Goal: Transaction & Acquisition: Purchase product/service

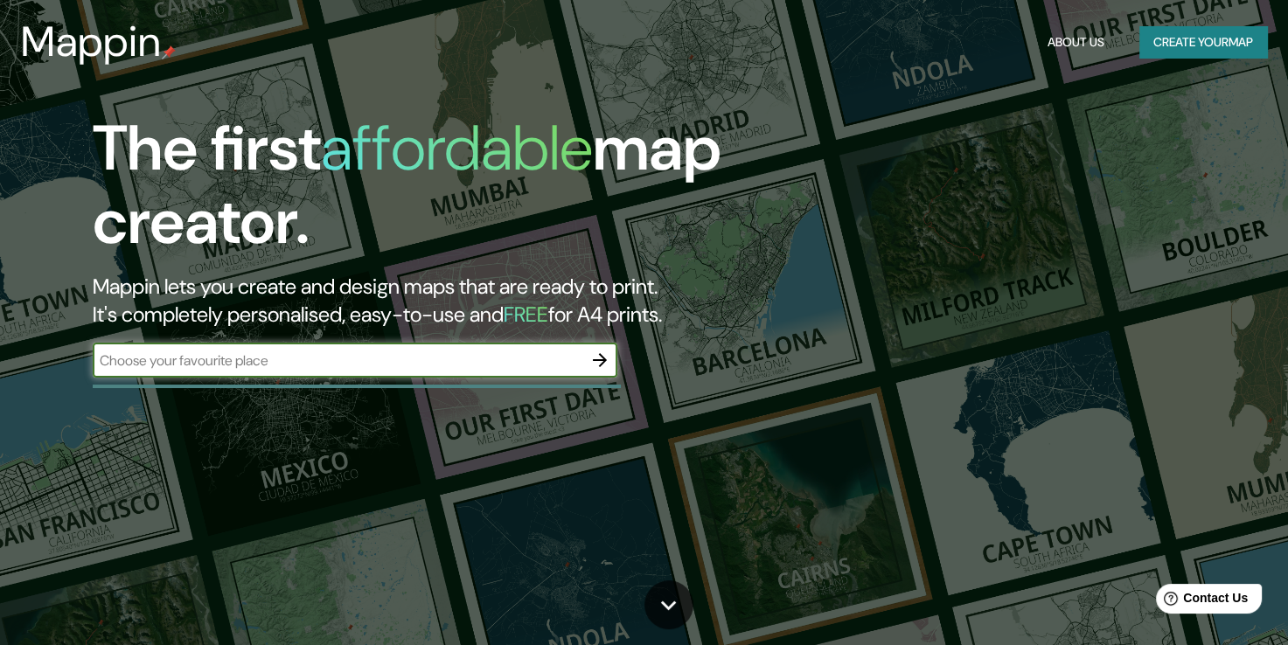
click at [326, 365] on input "text" at bounding box center [338, 361] width 490 height 20
type input "TULANCINGO"
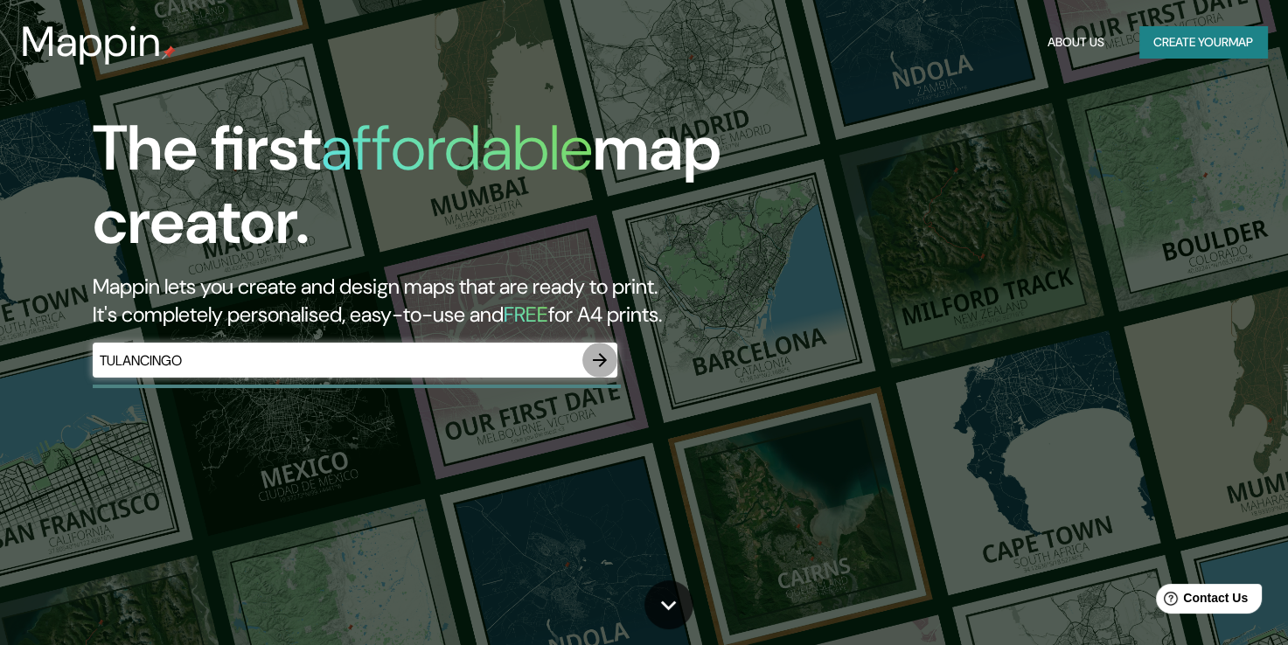
click at [603, 353] on icon "button" at bounding box center [599, 360] width 21 height 21
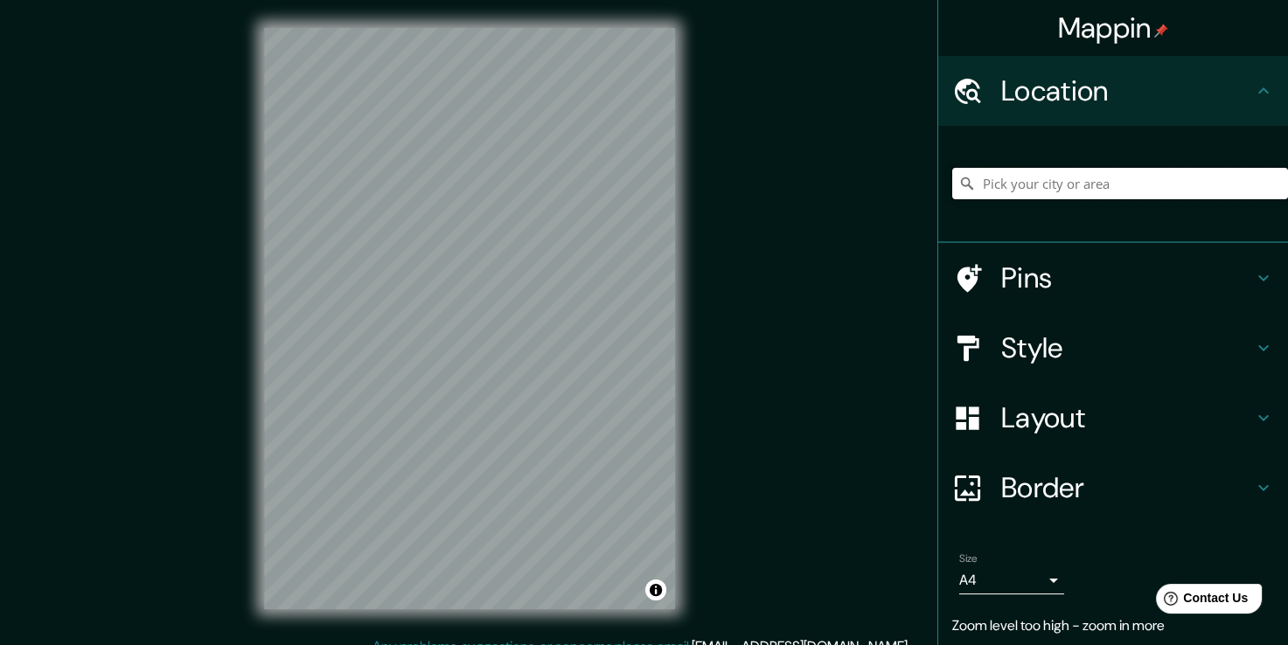
click at [1101, 194] on input "Pick your city or area" at bounding box center [1120, 183] width 336 height 31
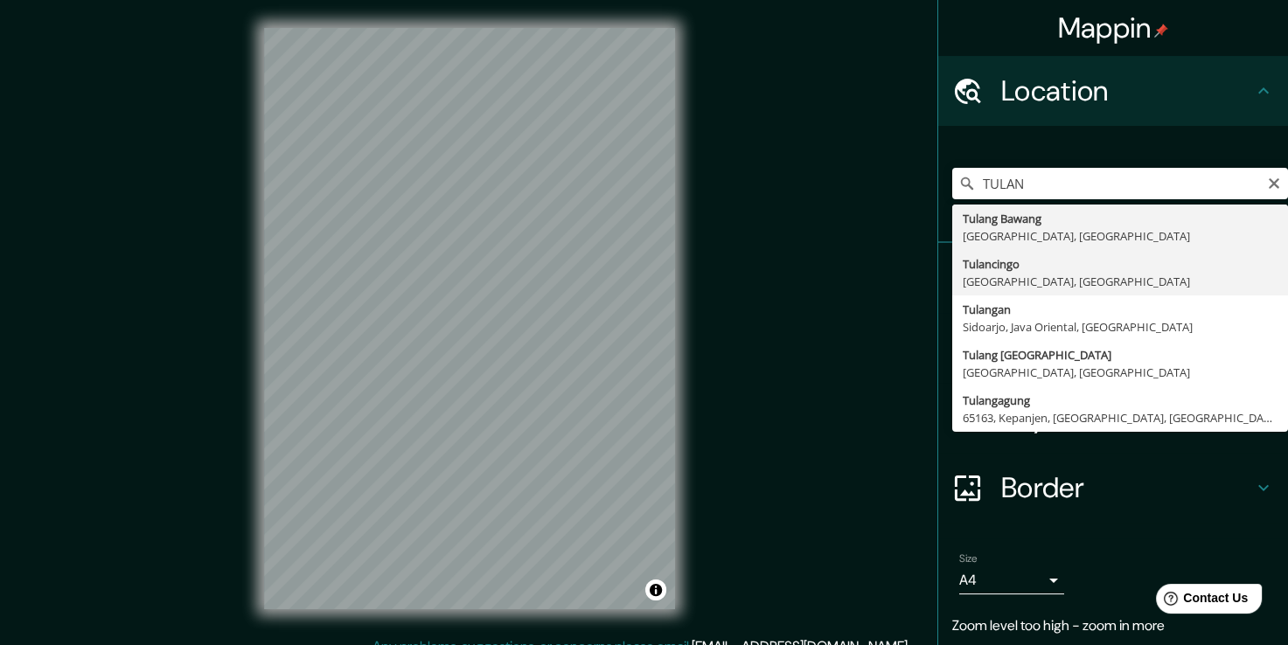
type input "Tulancingo, [GEOGRAPHIC_DATA], [GEOGRAPHIC_DATA]"
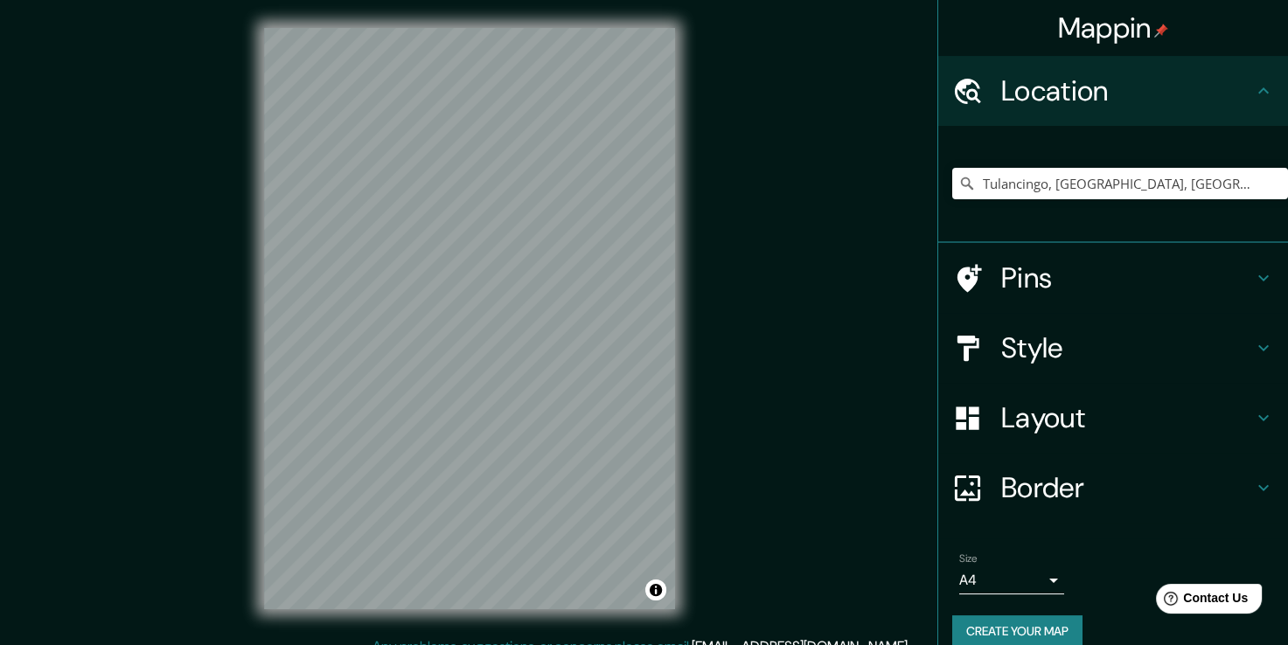
click at [1253, 275] on icon at bounding box center [1263, 278] width 21 height 21
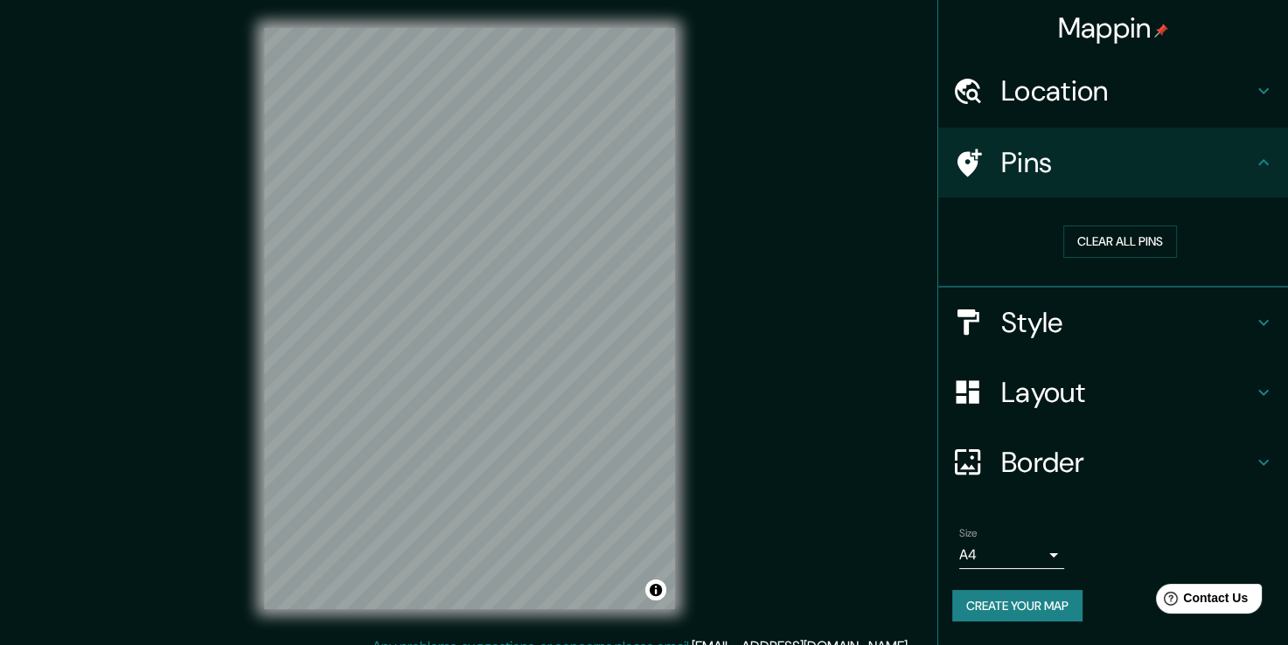
click at [1209, 323] on h4 "Style" at bounding box center [1127, 322] width 252 height 35
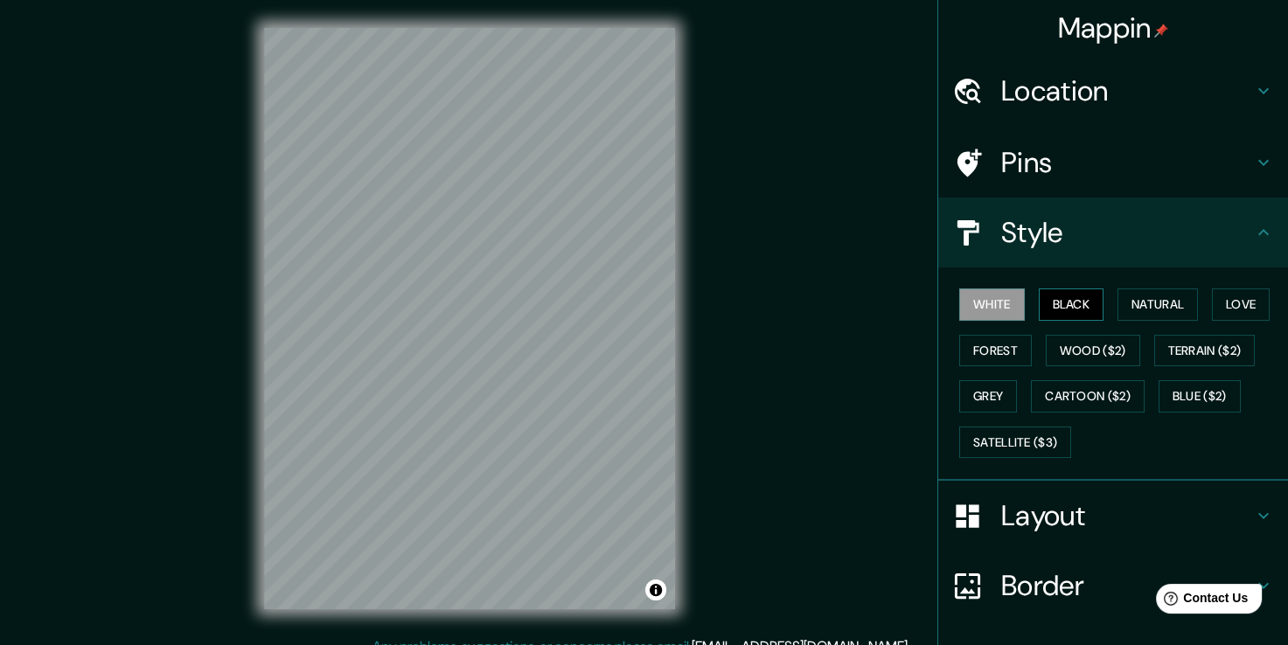
click at [1074, 311] on button "Black" at bounding box center [1072, 305] width 66 height 32
click at [983, 310] on button "White" at bounding box center [992, 305] width 66 height 32
click at [1121, 301] on button "Natural" at bounding box center [1158, 305] width 80 height 32
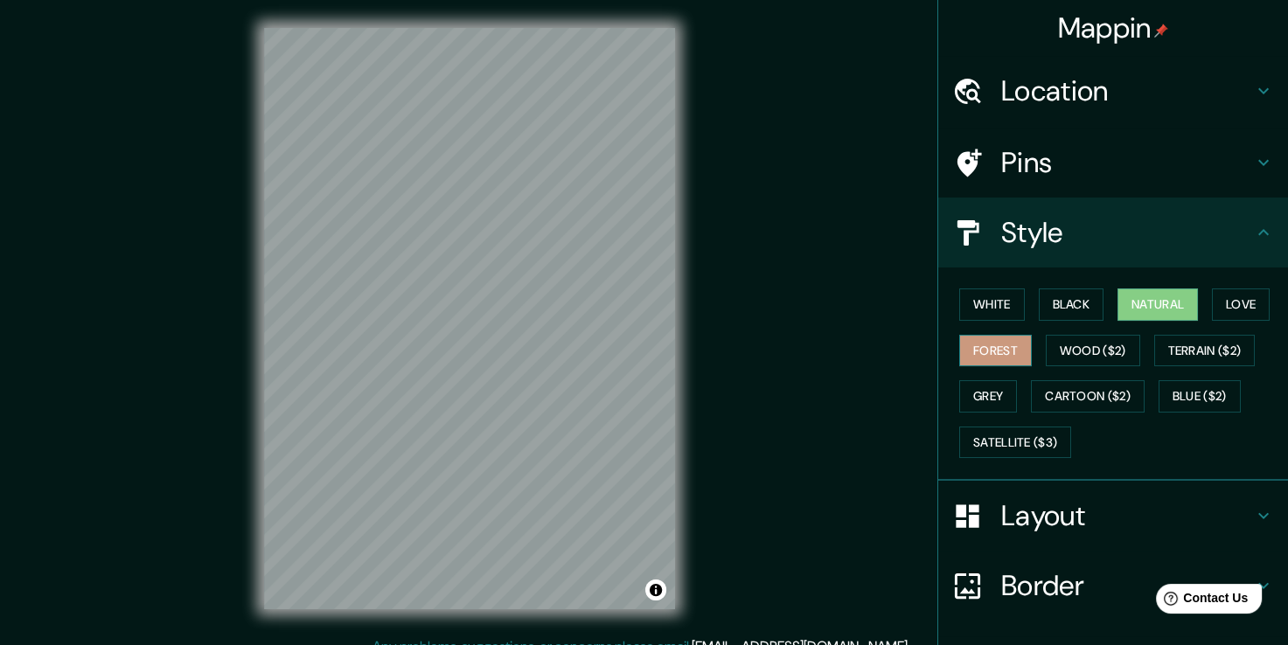
click at [1014, 348] on button "Forest" at bounding box center [995, 351] width 73 height 32
click at [986, 387] on button "Grey" at bounding box center [988, 396] width 58 height 32
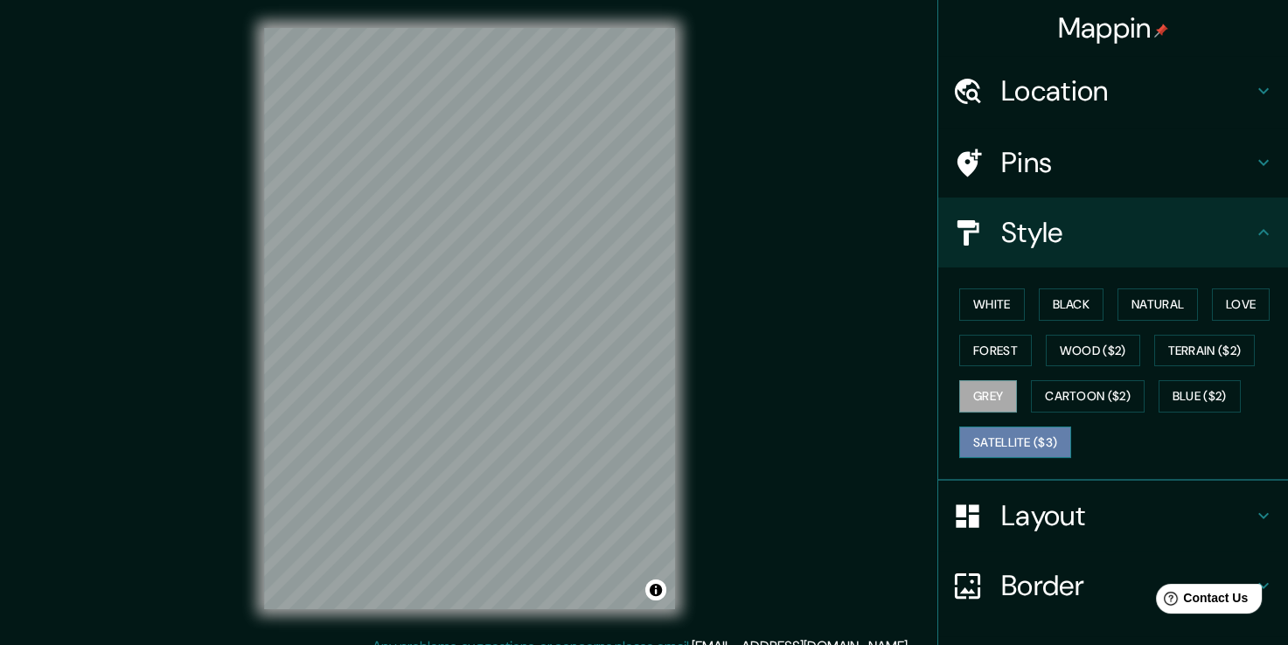
click at [990, 449] on button "Satellite ($3)" at bounding box center [1015, 443] width 112 height 32
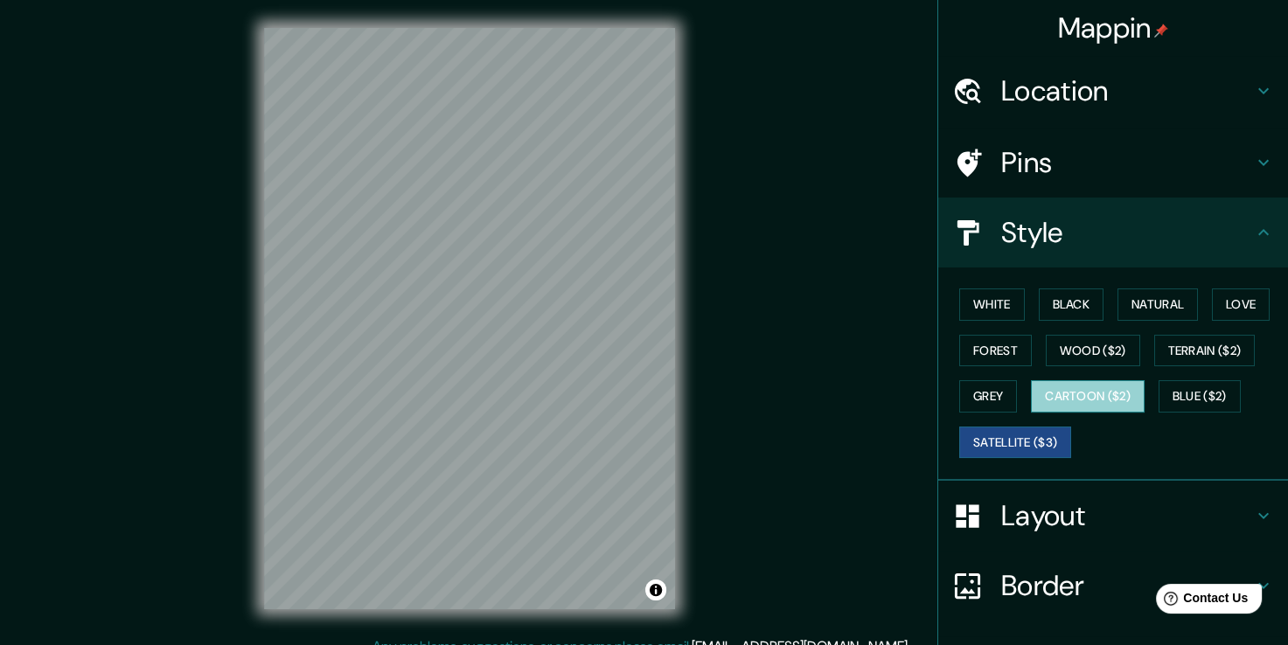
click at [1071, 394] on button "Cartoon ($2)" at bounding box center [1088, 396] width 114 height 32
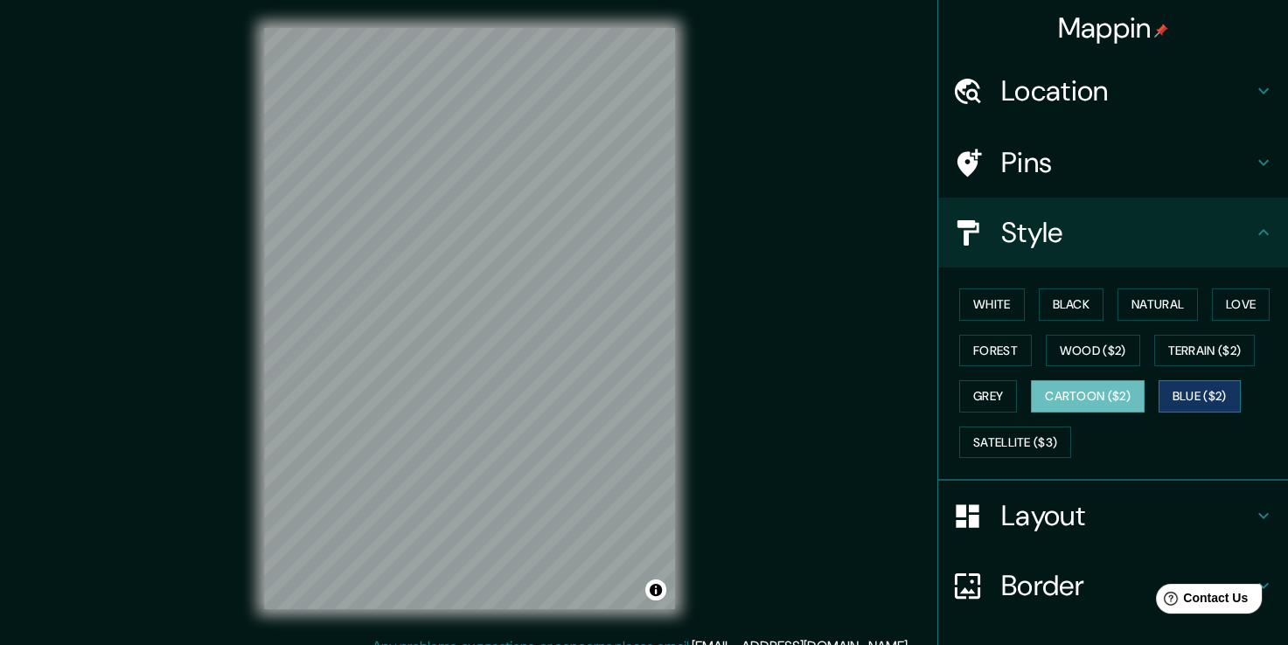
click at [1174, 391] on button "Blue ($2)" at bounding box center [1200, 396] width 82 height 32
click at [1184, 347] on button "Terrain ($2)" at bounding box center [1204, 351] width 101 height 32
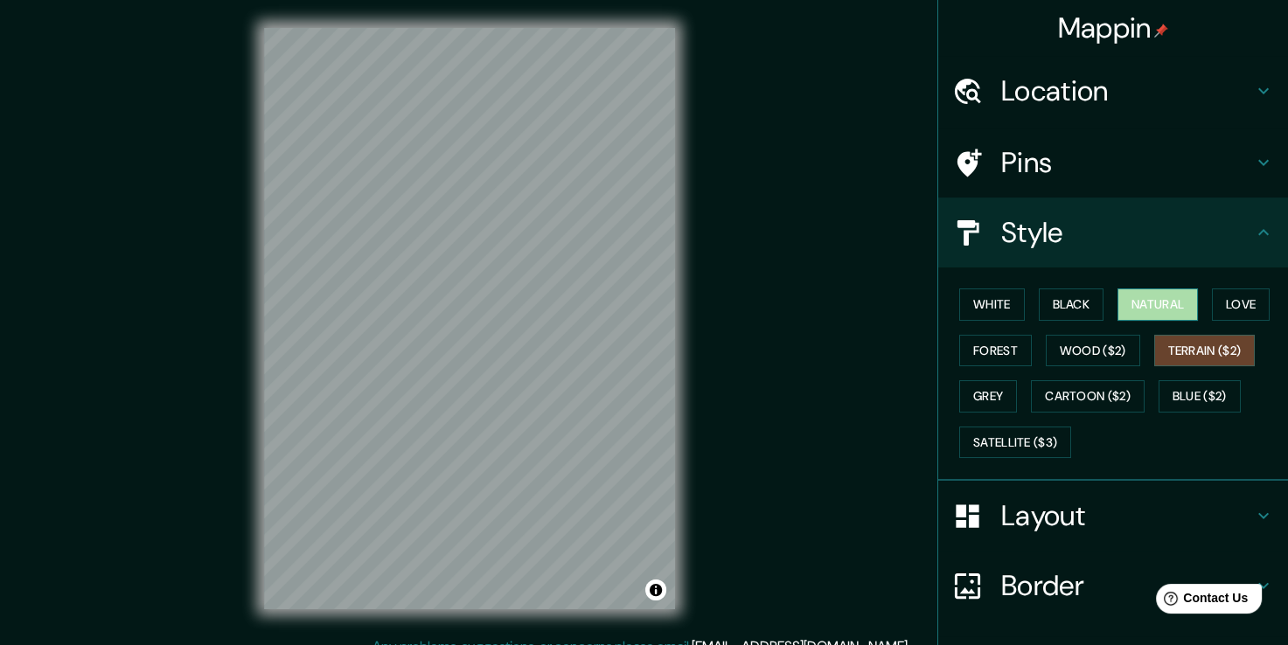
click at [1156, 298] on button "Natural" at bounding box center [1158, 305] width 80 height 32
click at [1241, 308] on button "Love" at bounding box center [1241, 305] width 58 height 32
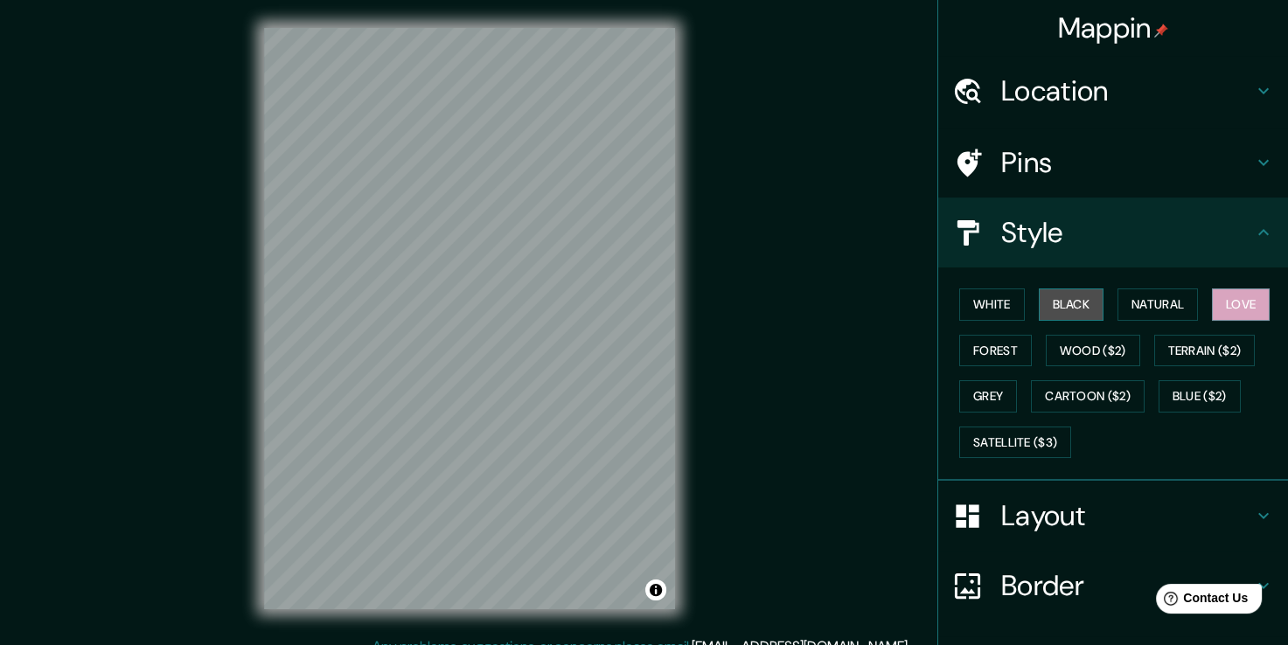
click at [1053, 304] on button "Black" at bounding box center [1072, 305] width 66 height 32
click at [982, 307] on button "White" at bounding box center [992, 305] width 66 height 32
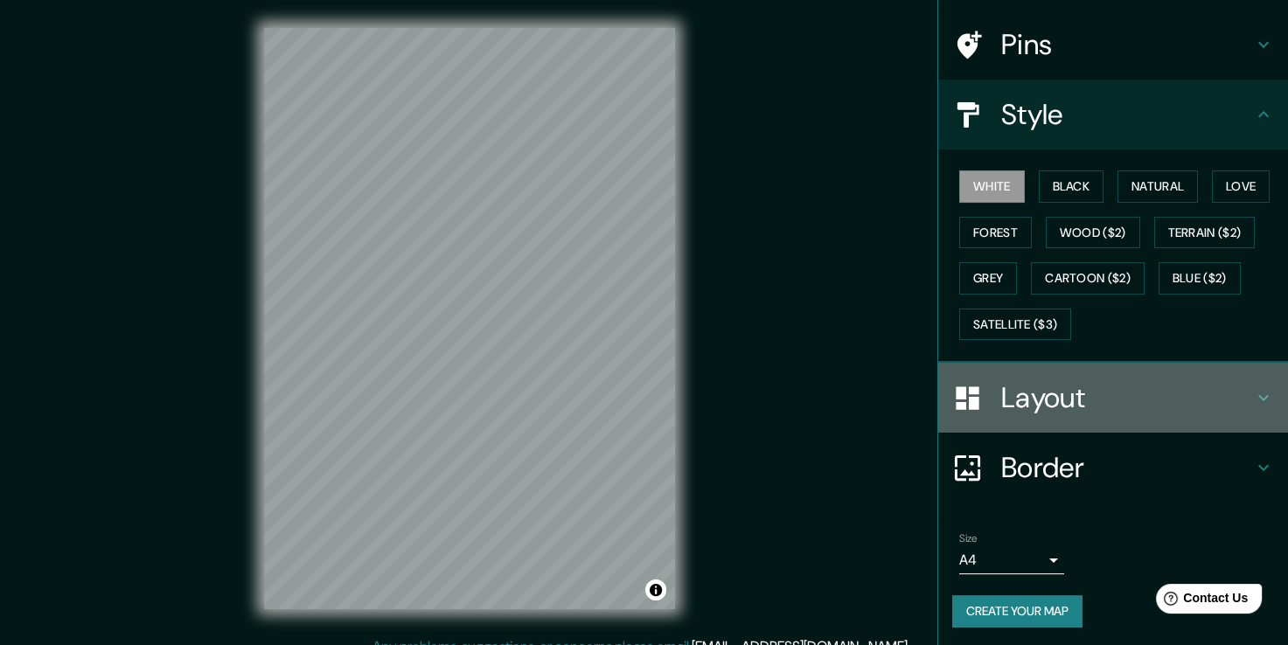
click at [1104, 374] on div "Layout" at bounding box center [1113, 398] width 350 height 70
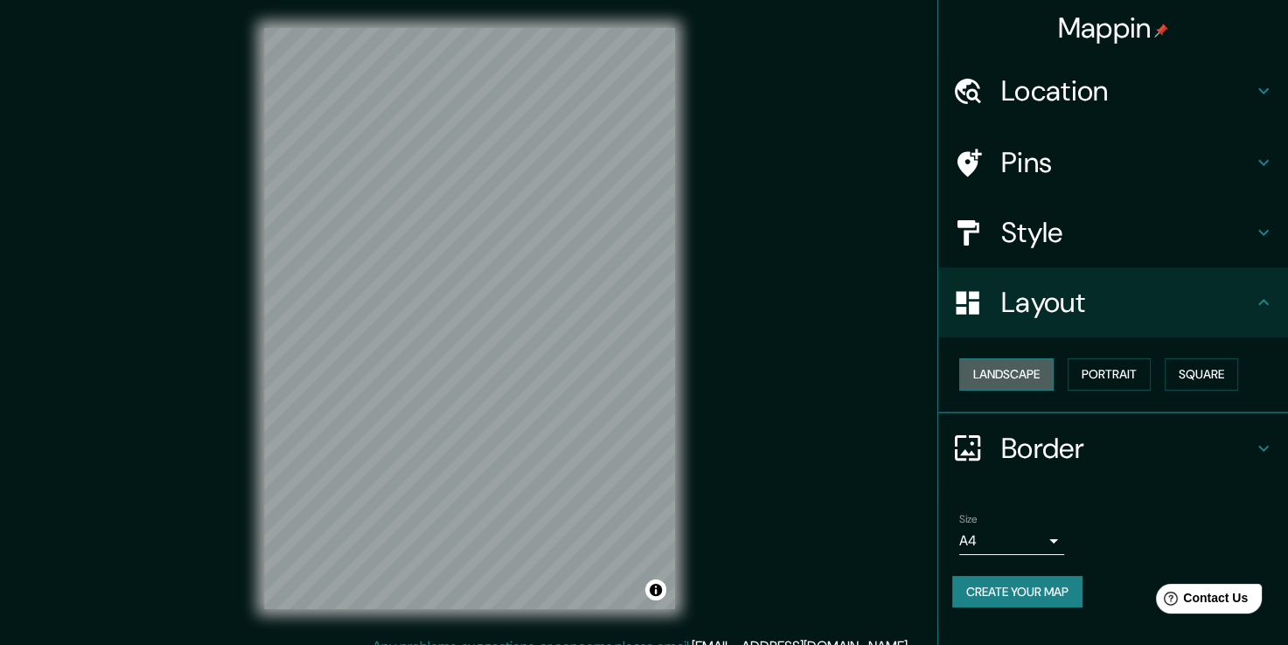
click at [1021, 380] on button "Landscape" at bounding box center [1006, 375] width 94 height 32
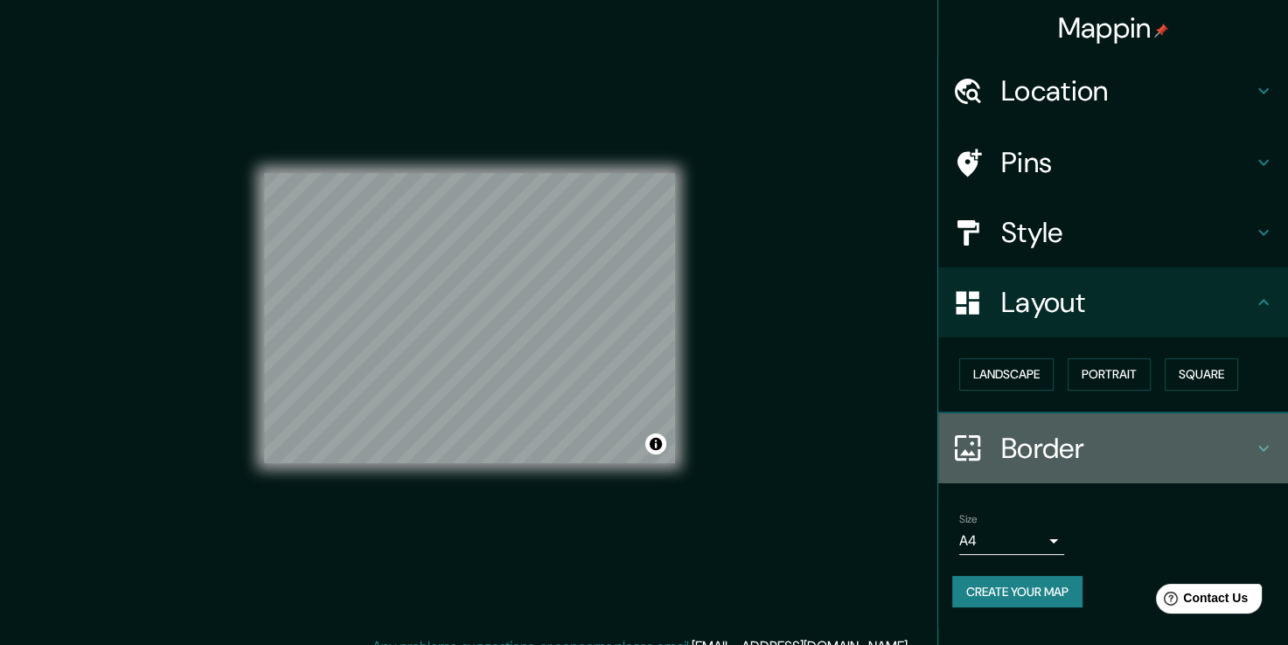
click at [1085, 440] on h4 "Border" at bounding box center [1127, 448] width 252 height 35
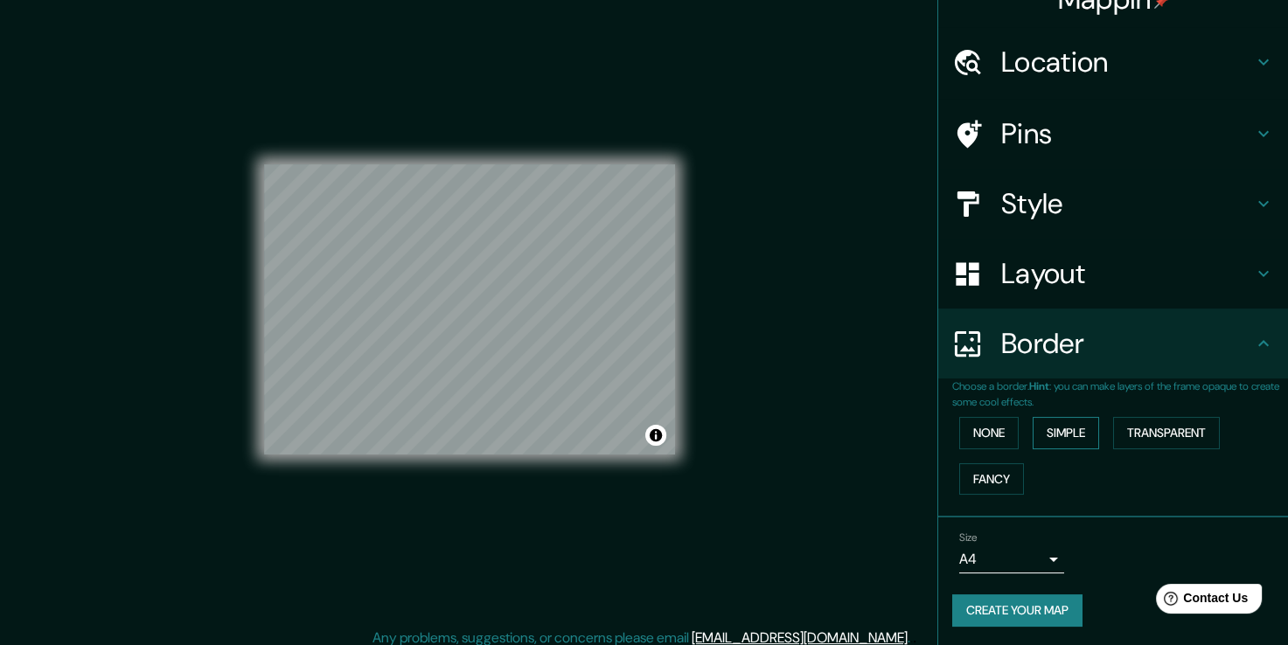
scroll to position [19, 0]
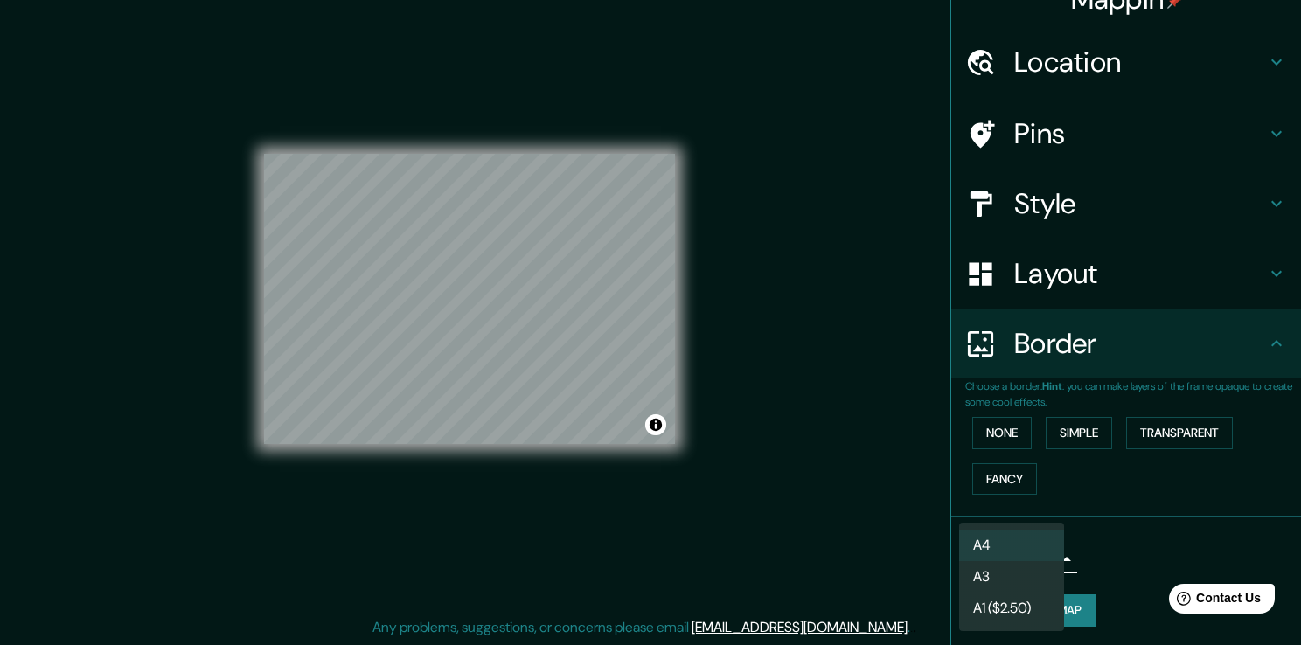
click at [1029, 555] on body "Mappin Location [GEOGRAPHIC_DATA], [GEOGRAPHIC_DATA], [GEOGRAPHIC_DATA] Pins St…" at bounding box center [650, 303] width 1301 height 645
click at [1097, 540] on div at bounding box center [650, 322] width 1301 height 645
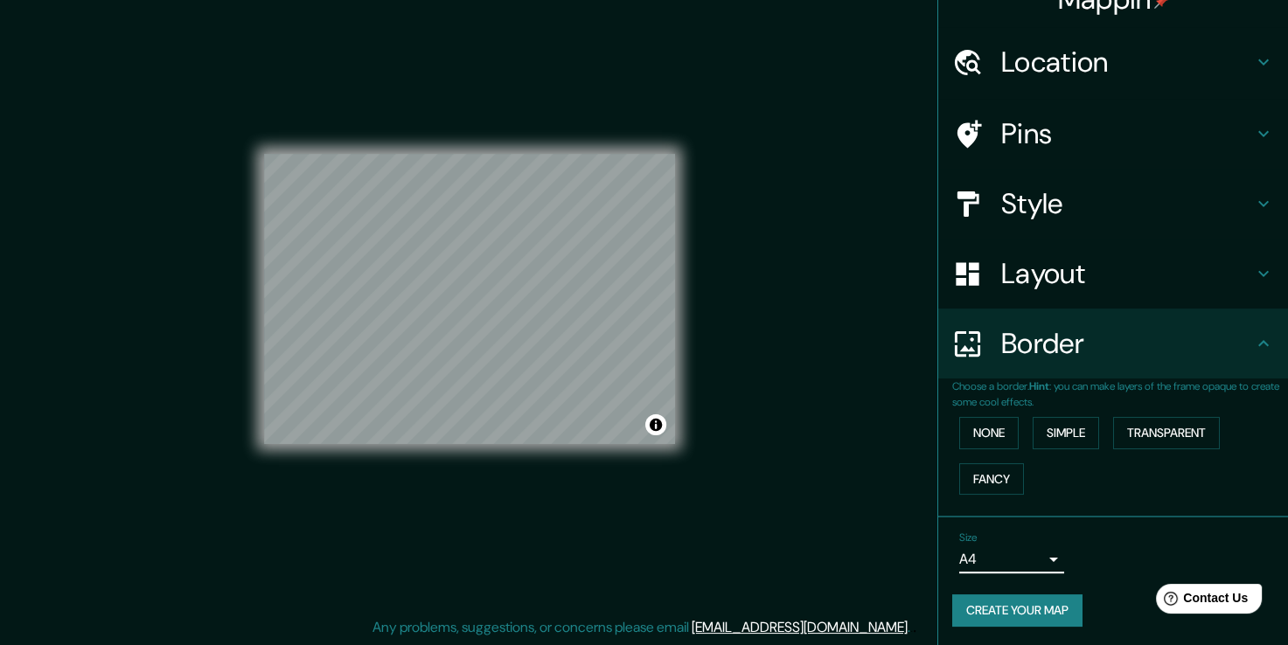
click at [1033, 607] on button "Create your map" at bounding box center [1017, 611] width 130 height 32
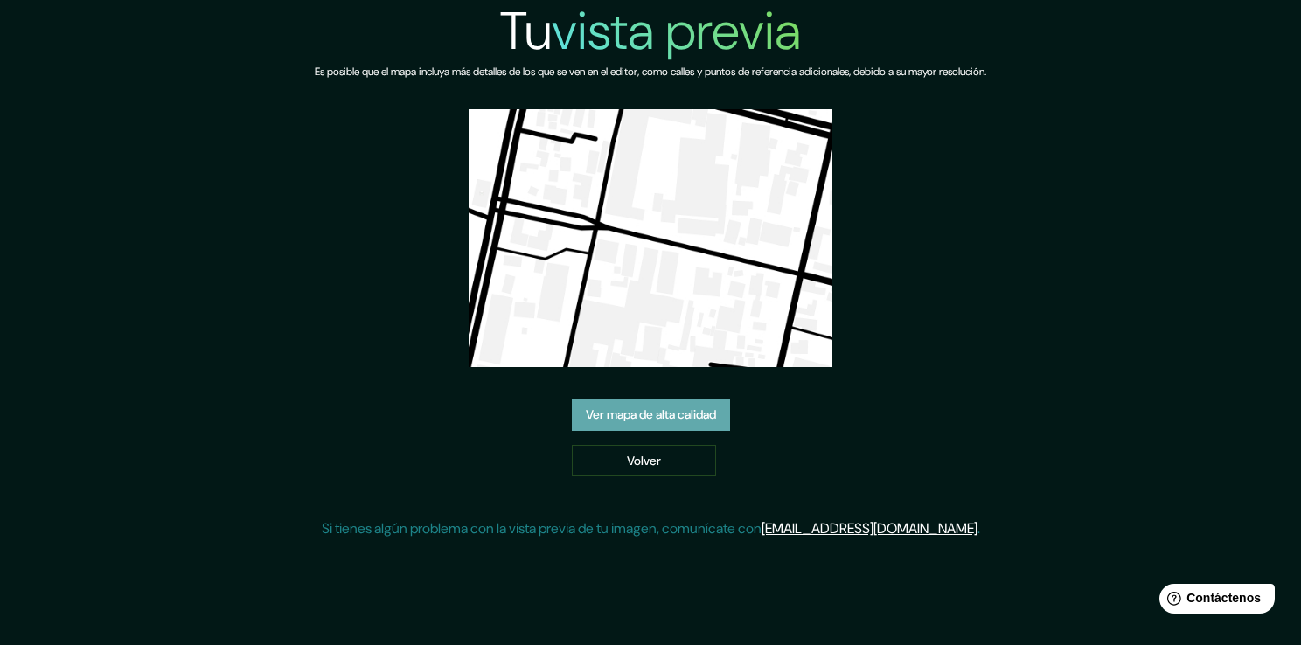
click at [659, 415] on font "Ver mapa de alta calidad" at bounding box center [651, 415] width 130 height 22
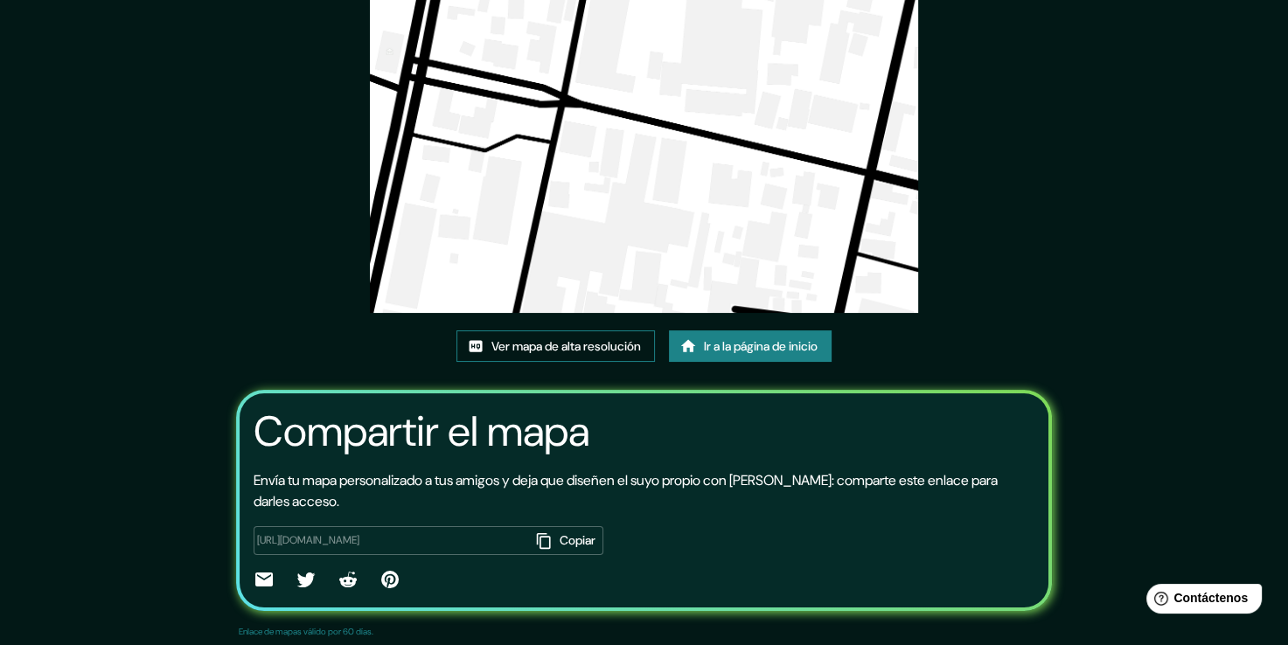
scroll to position [178, 0]
